Goal: Transaction & Acquisition: Purchase product/service

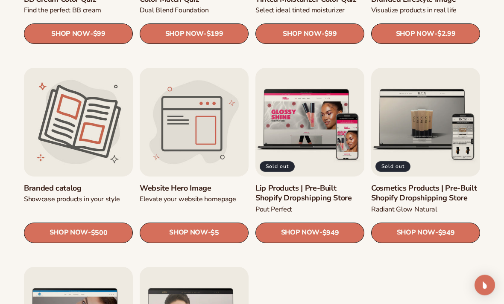
scroll to position [795, 0]
click at [187, 184] on link "Website Hero Image" at bounding box center [194, 189] width 109 height 10
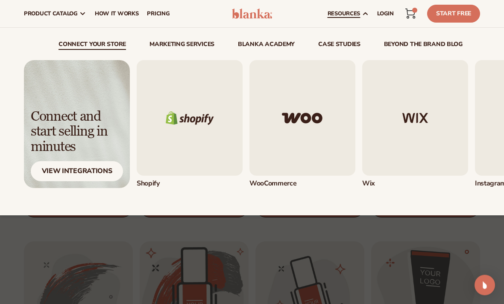
scroll to position [238, 0]
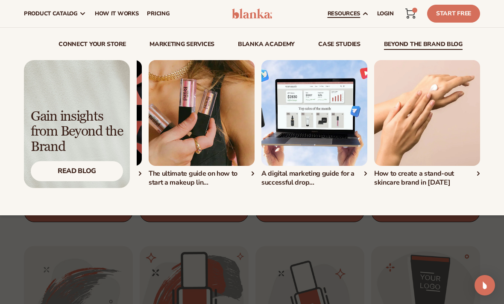
click at [291, 155] on img "4 / 5" at bounding box center [314, 113] width 106 height 106
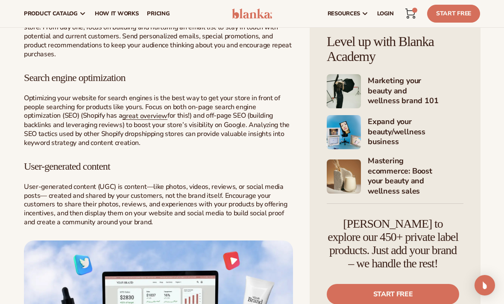
scroll to position [1450, 0]
